Goal: Find specific page/section: Find specific page/section

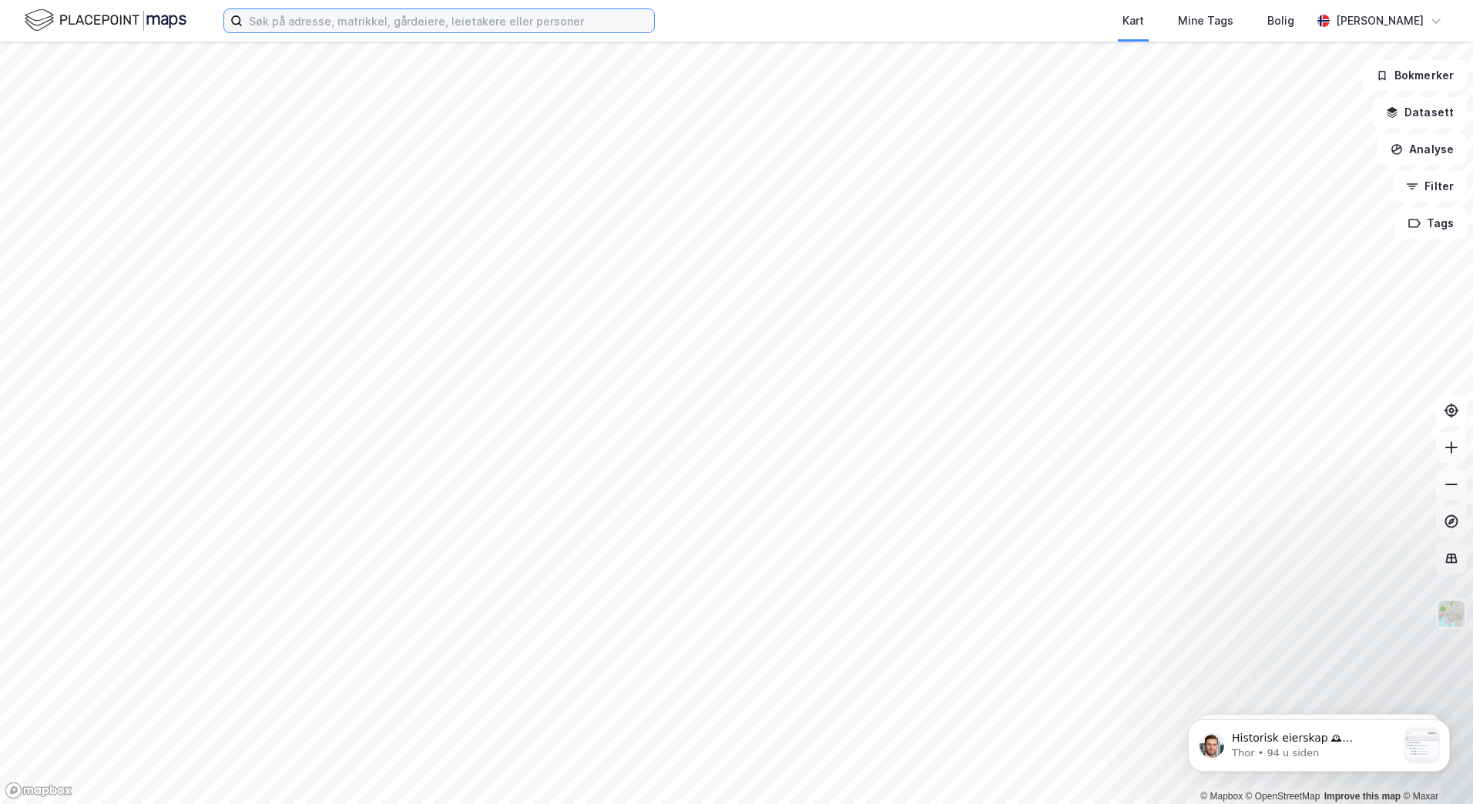
click at [328, 22] on input at bounding box center [448, 20] width 411 height 23
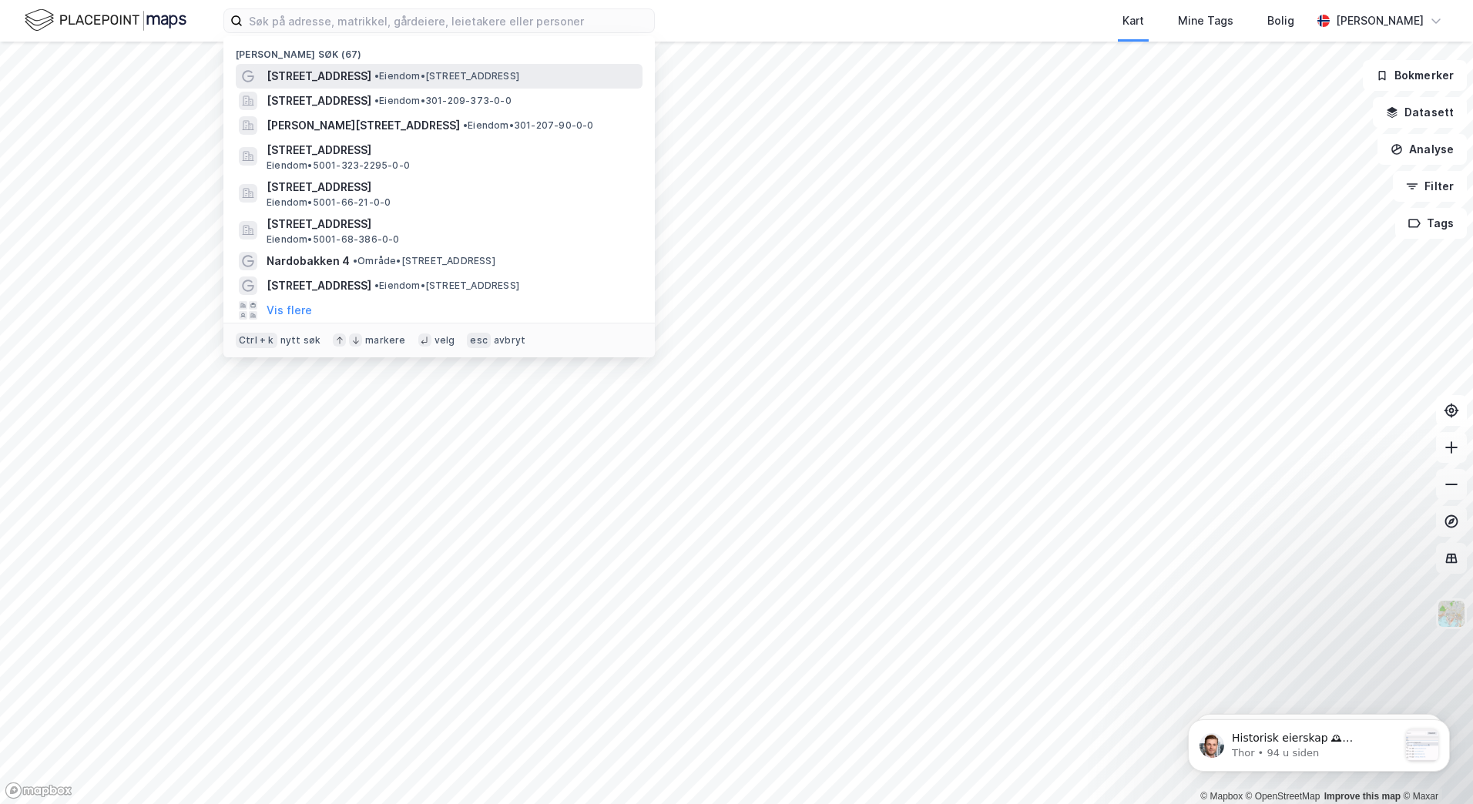
click at [452, 78] on span "• Eiendom • [STREET_ADDRESS]" at bounding box center [446, 76] width 145 height 12
